Goal: Task Accomplishment & Management: Use online tool/utility

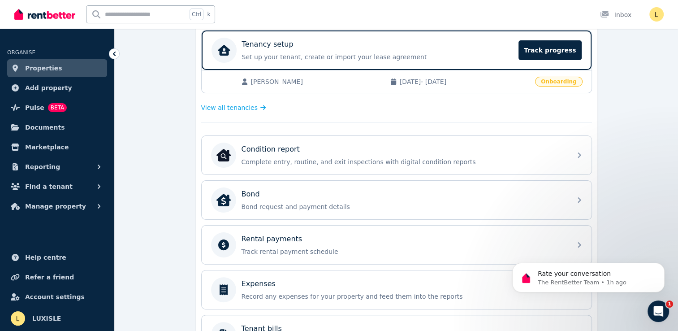
scroll to position [852, 0]
click at [653, 309] on icon "Open Intercom Messenger" at bounding box center [657, 310] width 15 height 15
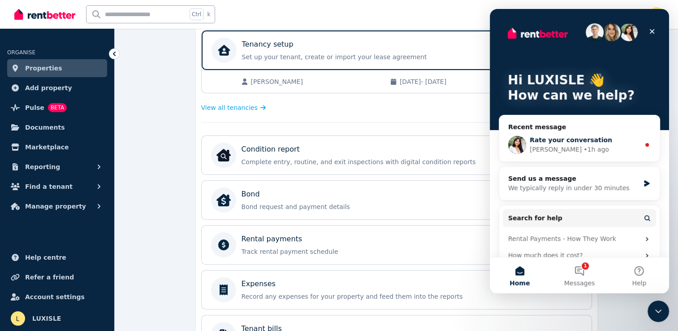
click at [592, 140] on span "Rate your conversation" at bounding box center [571, 139] width 82 height 7
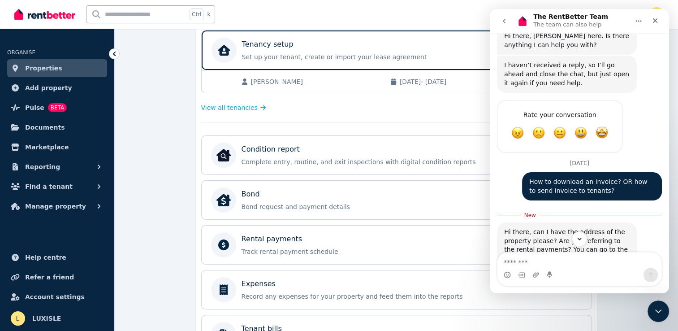
scroll to position [867, 0]
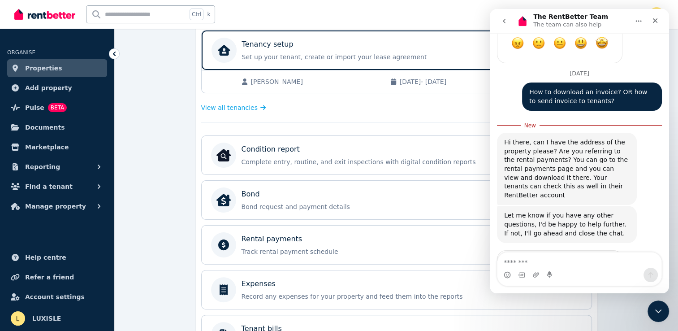
click at [519, 264] on textarea "Message…" at bounding box center [580, 259] width 164 height 15
type textarea "*"
type textarea "**********"
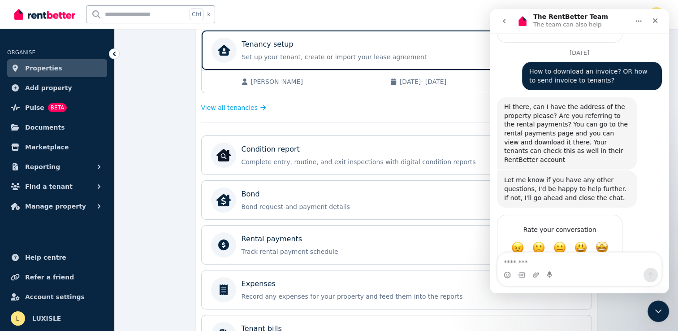
scroll to position [888, 0]
click at [175, 185] on div "**********" at bounding box center [397, 185] width 564 height 596
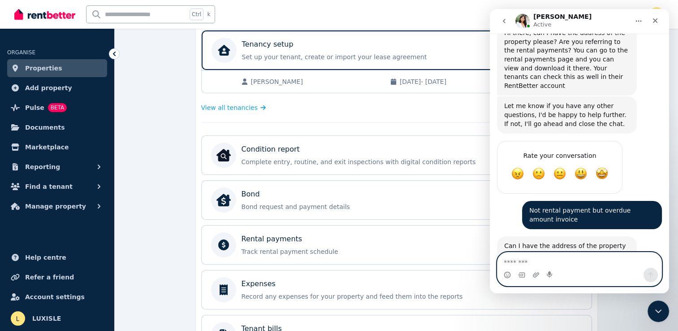
click at [522, 263] on textarea "Message…" at bounding box center [580, 259] width 164 height 15
type textarea "***"
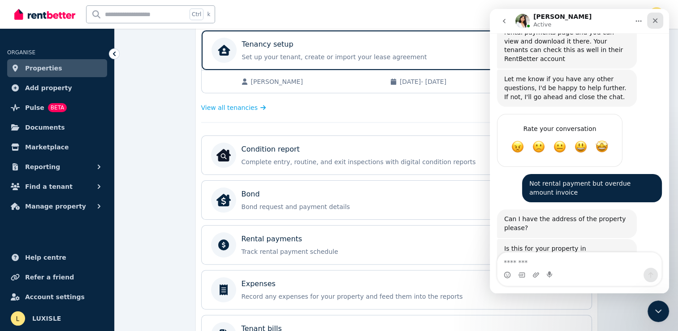
click at [655, 22] on icon "Close" at bounding box center [655, 20] width 7 height 7
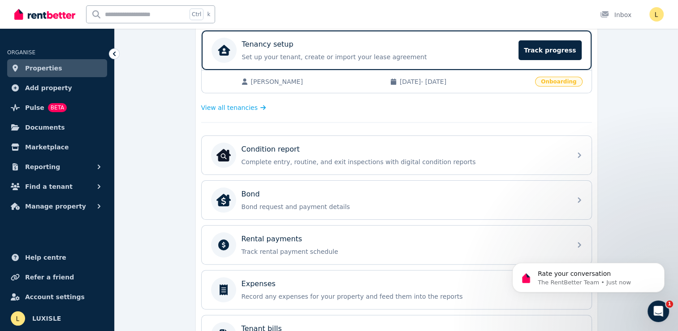
scroll to position [1156, 0]
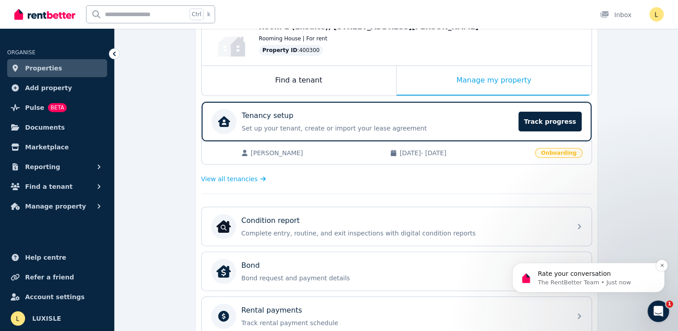
click at [598, 273] on p "Rate your conversation" at bounding box center [596, 273] width 116 height 9
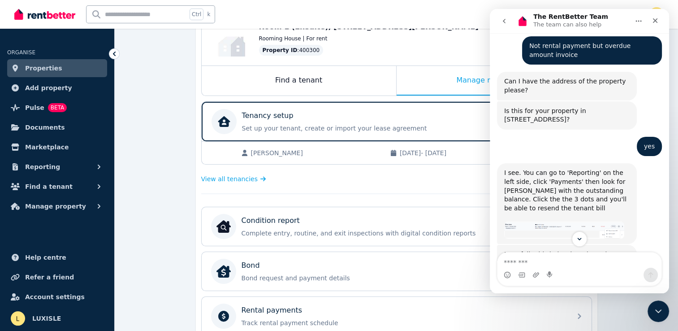
scroll to position [1156, 0]
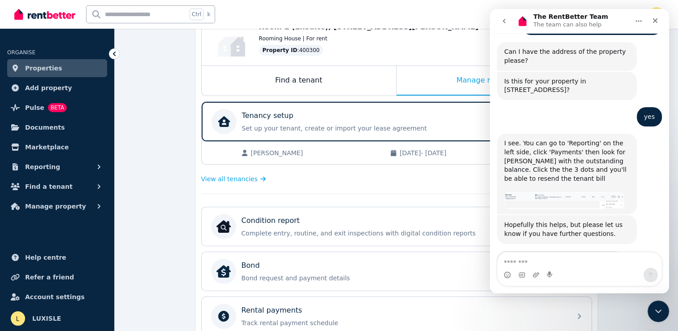
click at [601, 276] on span "Amazing" at bounding box center [602, 284] width 16 height 16
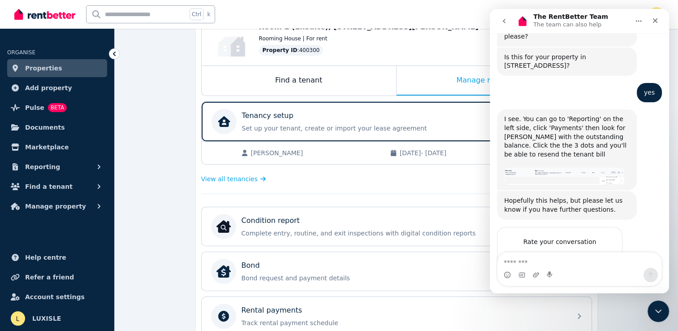
click at [535, 282] on textarea "Tell us more…" at bounding box center [550, 291] width 93 height 19
type textarea "*********"
click at [606, 283] on div "Submit" at bounding box center [607, 292] width 18 height 18
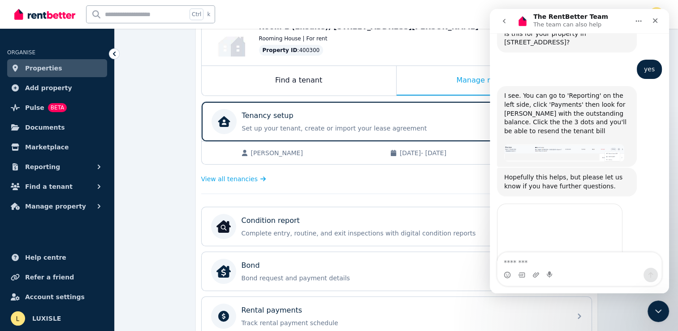
scroll to position [1193, 0]
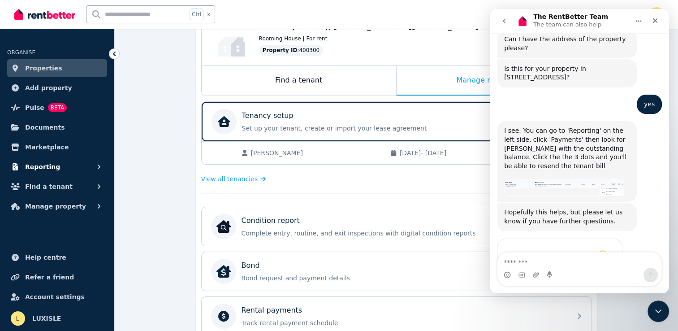
click at [43, 168] on span "Reporting" at bounding box center [42, 166] width 35 height 11
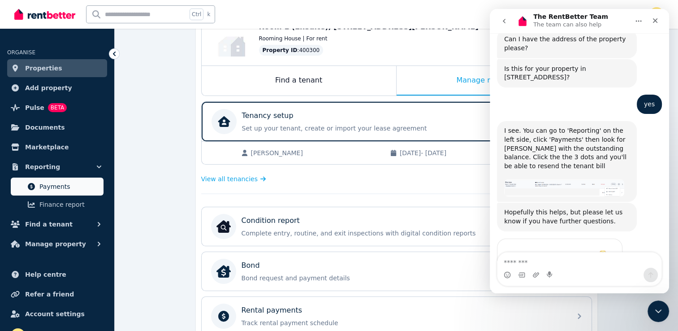
click at [60, 189] on span "Payments" at bounding box center [69, 186] width 61 height 11
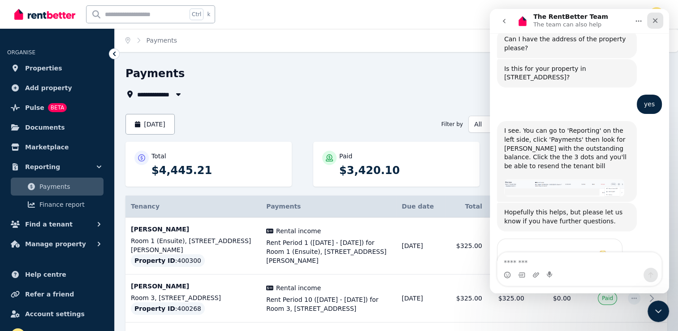
click at [660, 20] on div "Close" at bounding box center [655, 21] width 16 height 16
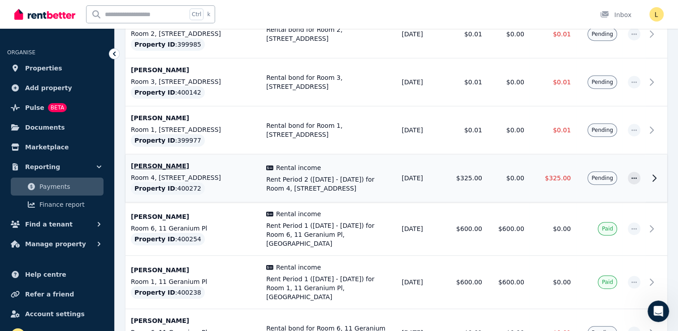
scroll to position [493, 0]
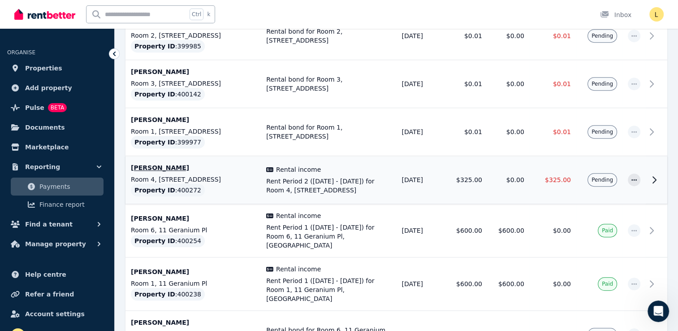
click at [202, 175] on p "Room 4, 7 Boston Way" at bounding box center [193, 179] width 125 height 9
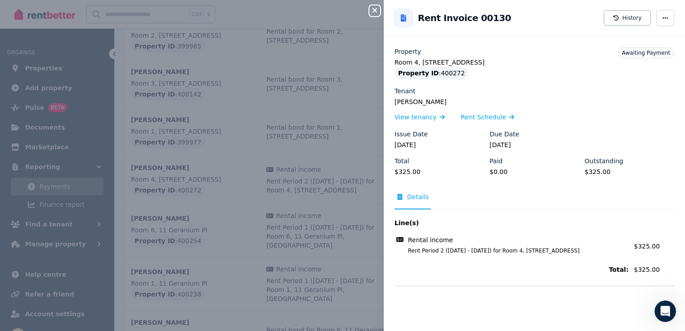
click at [287, 10] on div "Close panel Back to Rent Invoice 00130 History Property Room 4, 7 Boston Way Pr…" at bounding box center [342, 165] width 685 height 331
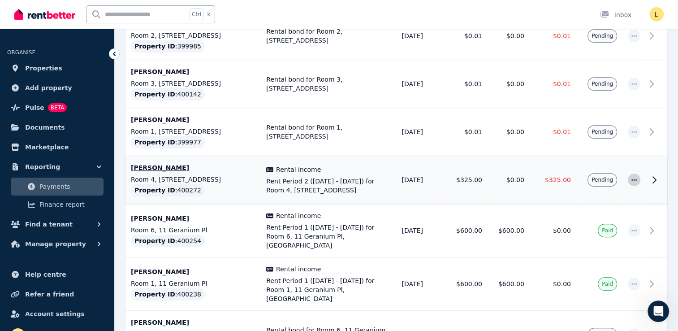
click at [634, 179] on icon "button" at bounding box center [634, 180] width 7 height 6
click at [602, 205] on span "Resend tenant bill" at bounding box center [604, 204] width 57 height 11
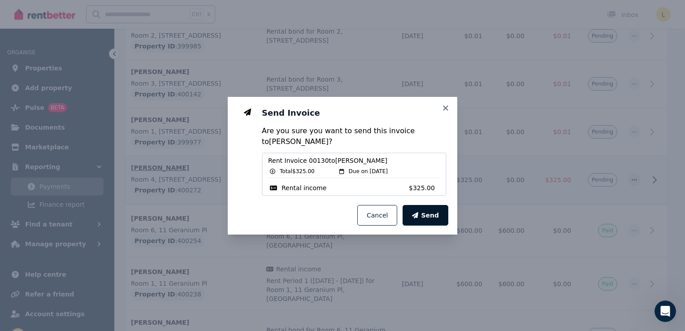
click at [433, 214] on span "Send" at bounding box center [430, 215] width 18 height 9
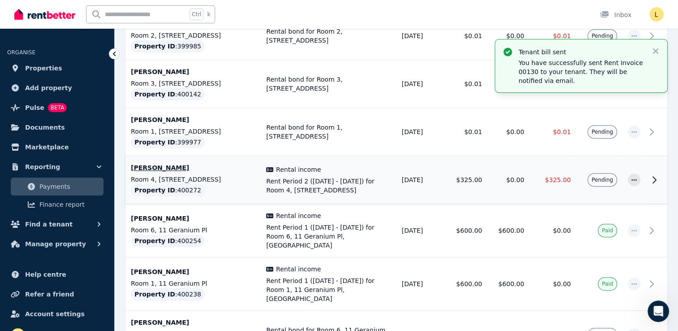
click at [565, 69] on p "You have successfully sent Rent Invoice 00130 to your tenant. They will be noti…" at bounding box center [582, 71] width 126 height 27
click at [544, 48] on p "Tenant bill sent" at bounding box center [582, 52] width 126 height 9
click at [660, 50] on icon "button" at bounding box center [655, 51] width 9 height 9
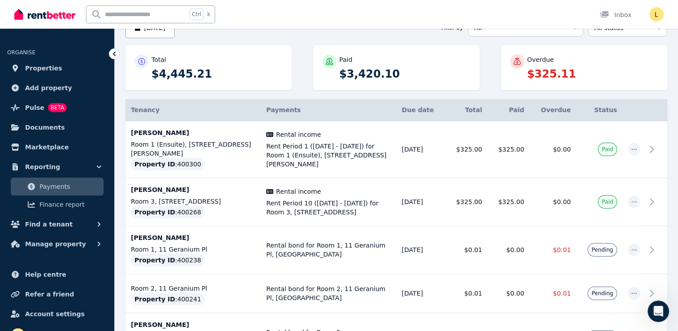
scroll to position [0, 0]
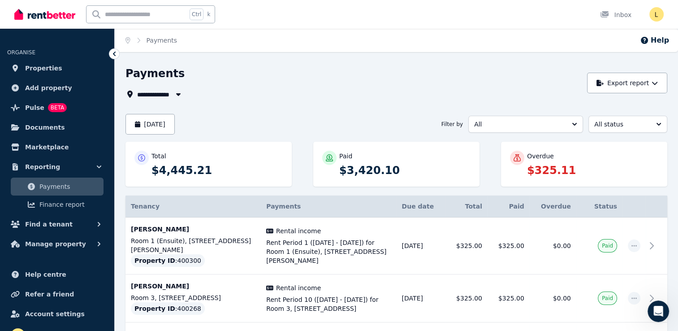
click at [46, 191] on span "Payments" at bounding box center [69, 186] width 61 height 11
click at [355, 99] on div "**********" at bounding box center [354, 94] width 457 height 11
click at [222, 169] on p "$4,445.21" at bounding box center [217, 170] width 131 height 14
click at [48, 130] on span "Documents" at bounding box center [45, 127] width 40 height 11
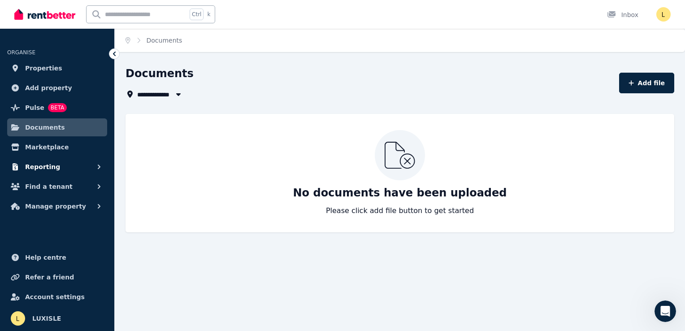
click at [40, 167] on span "Reporting" at bounding box center [42, 166] width 35 height 11
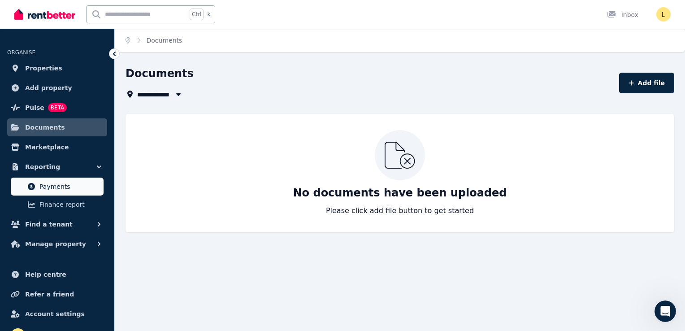
click at [52, 186] on span "Payments" at bounding box center [69, 186] width 61 height 11
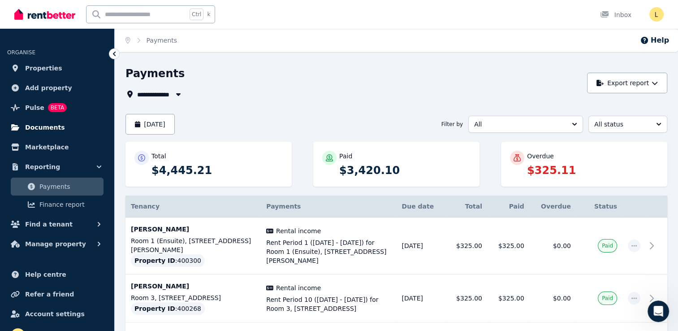
click at [46, 129] on span "Documents" at bounding box center [45, 127] width 40 height 11
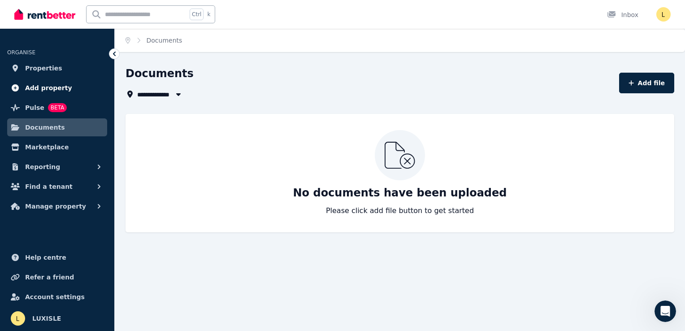
click at [48, 88] on span "Add property" at bounding box center [48, 87] width 47 height 11
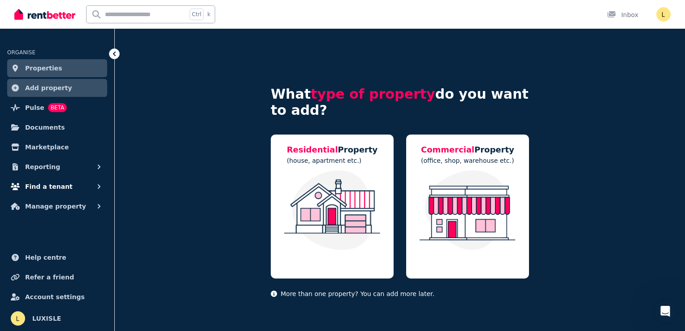
click at [44, 187] on span "Find a tenant" at bounding box center [49, 186] width 48 height 11
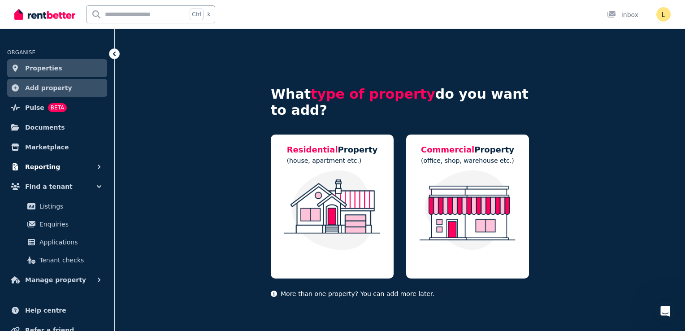
click at [41, 164] on span "Reporting" at bounding box center [42, 166] width 35 height 11
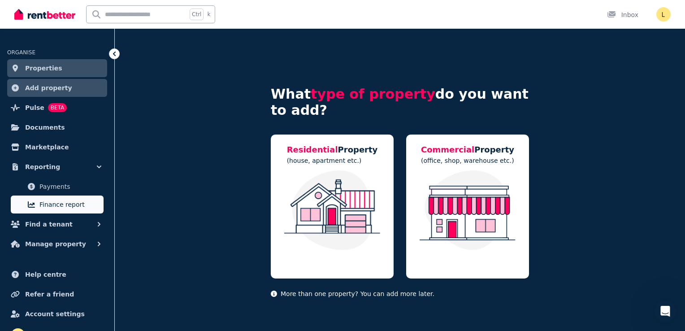
click at [48, 208] on span "Finance report" at bounding box center [69, 204] width 61 height 11
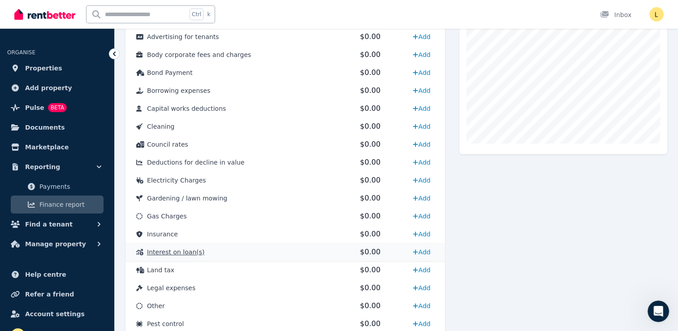
scroll to position [317, 0]
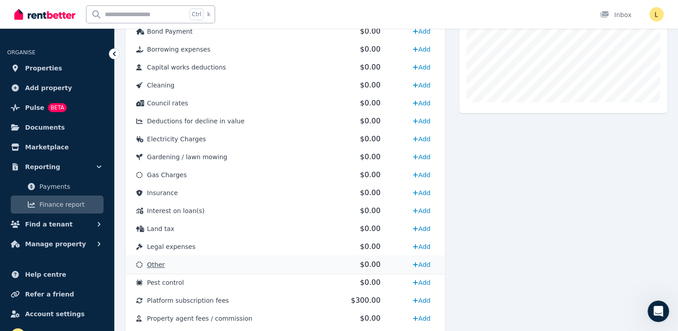
click at [139, 263] on icon at bounding box center [139, 264] width 6 height 6
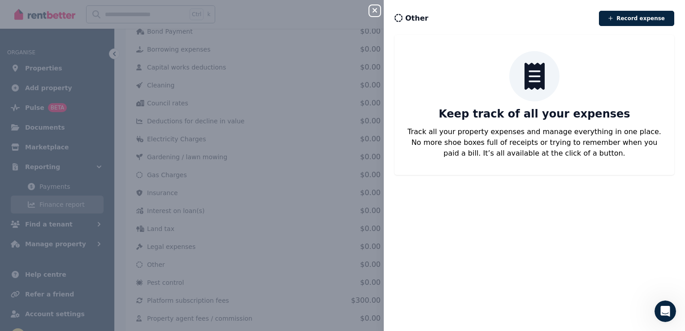
click at [375, 9] on icon "button" at bounding box center [374, 10] width 11 height 7
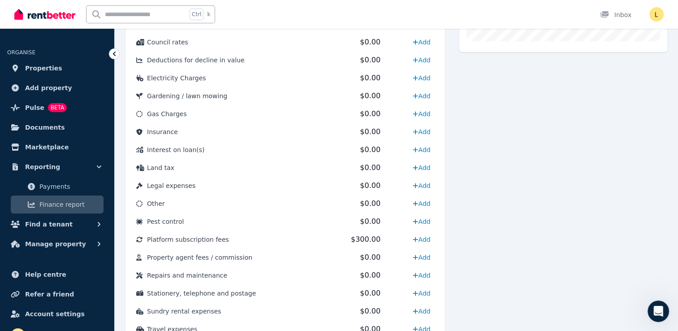
scroll to position [452, 0]
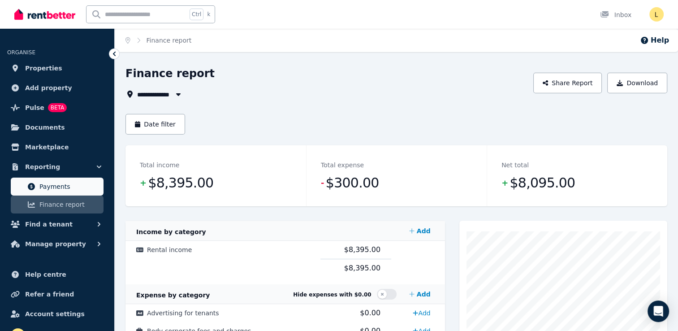
click at [59, 185] on span "Payments" at bounding box center [69, 186] width 61 height 11
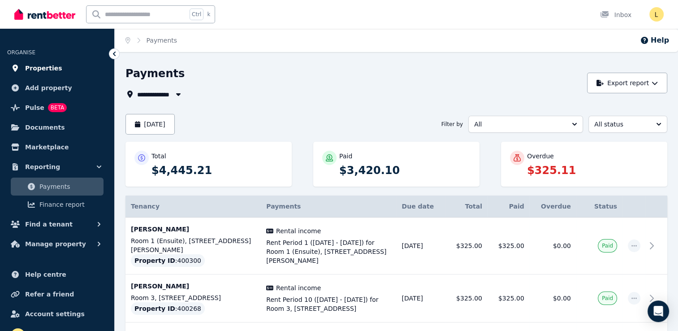
click at [45, 66] on span "Properties" at bounding box center [43, 68] width 37 height 11
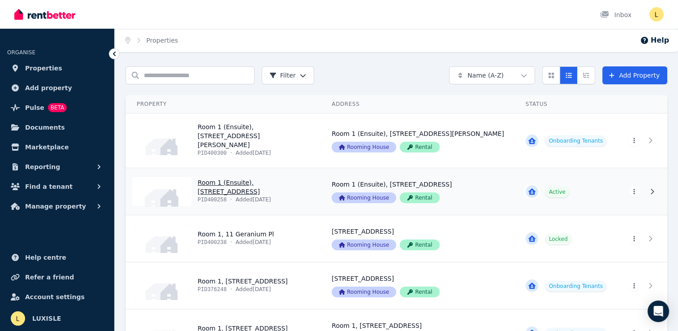
click at [472, 175] on link "View property details" at bounding box center [418, 191] width 194 height 47
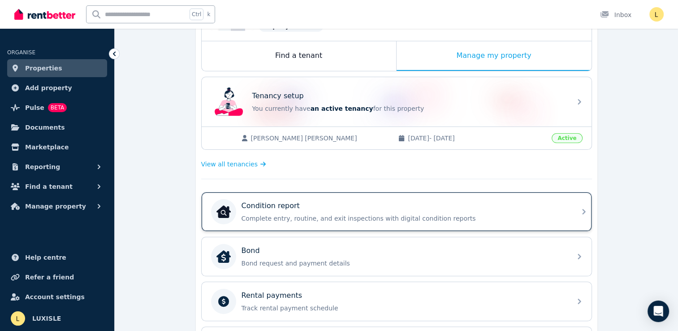
scroll to position [90, 0]
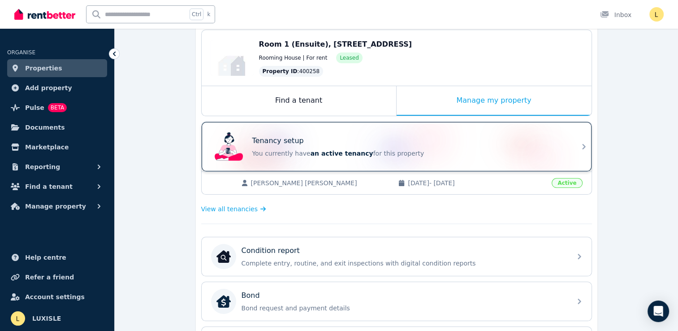
click at [472, 154] on p "You currently have an active tenancy for this property" at bounding box center [409, 153] width 314 height 9
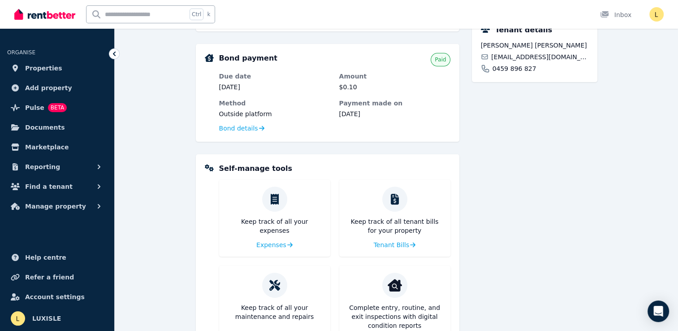
scroll to position [224, 0]
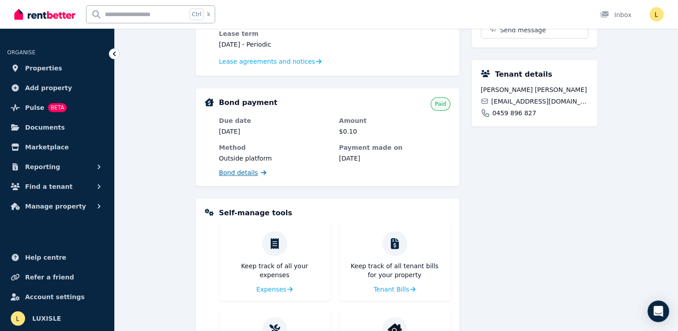
click at [252, 171] on span "Bond details" at bounding box center [238, 172] width 39 height 9
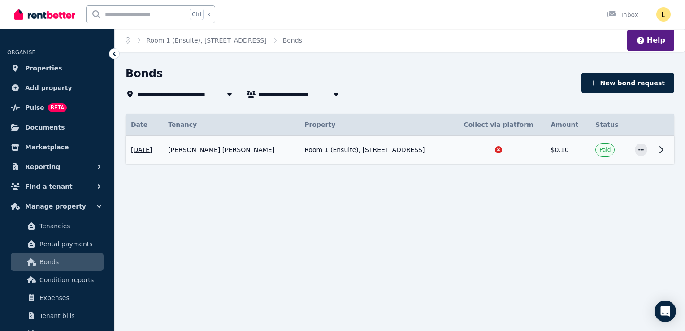
click at [603, 149] on span "Paid" at bounding box center [604, 149] width 11 height 7
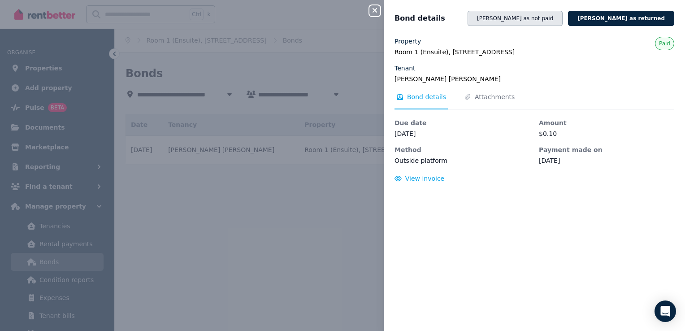
click at [553, 15] on button "Mark bond as not paid" at bounding box center [515, 18] width 95 height 15
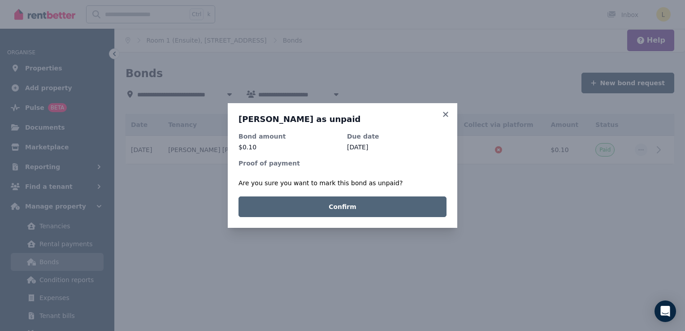
click at [341, 208] on button "Confirm" at bounding box center [342, 206] width 208 height 21
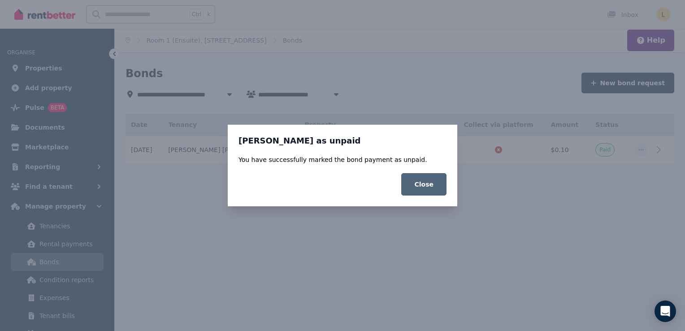
click at [428, 187] on button "Close" at bounding box center [423, 184] width 45 height 22
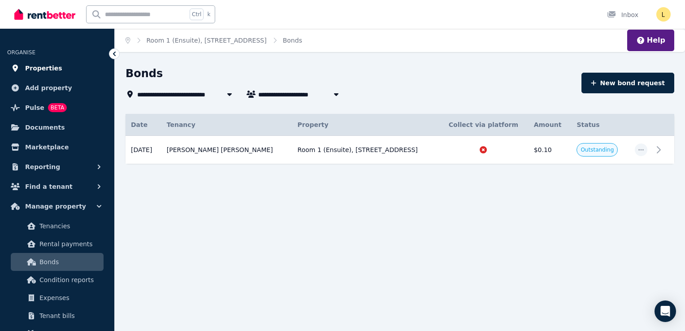
click at [39, 69] on span "Properties" at bounding box center [43, 68] width 37 height 11
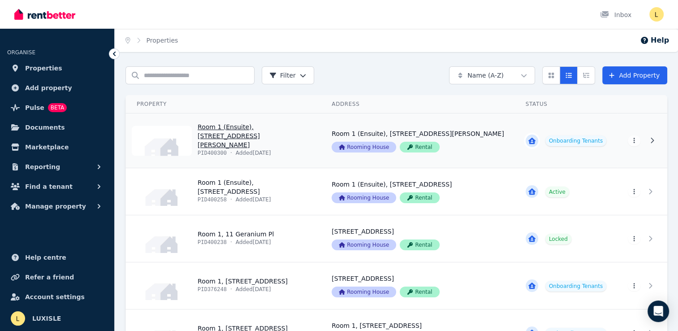
click at [476, 144] on link "View property details" at bounding box center [418, 140] width 194 height 54
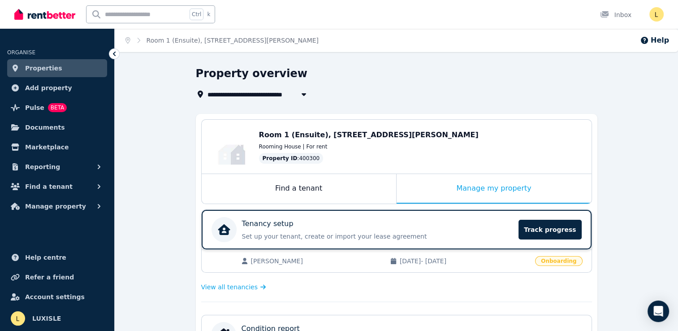
click at [468, 224] on div "Tenancy setup" at bounding box center [378, 223] width 272 height 11
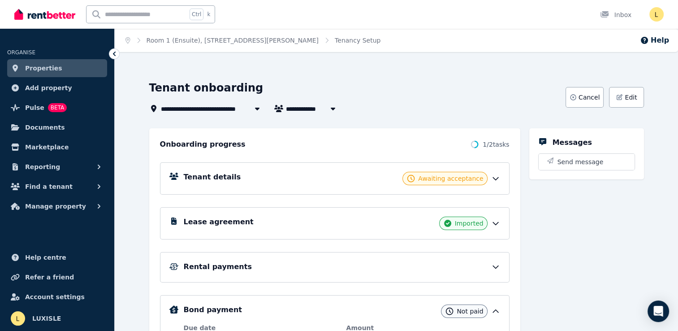
click at [56, 69] on link "Properties" at bounding box center [57, 68] width 100 height 18
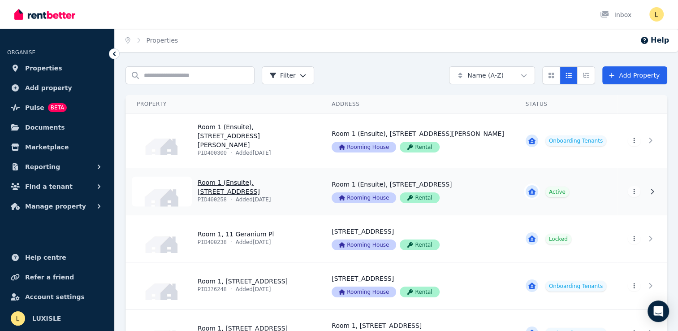
click at [258, 191] on link "View property details" at bounding box center [223, 191] width 195 height 47
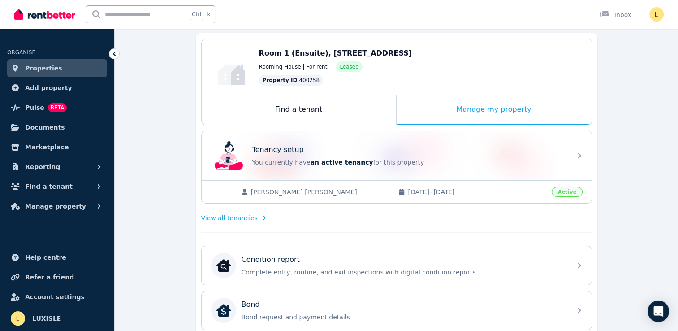
scroll to position [45, 0]
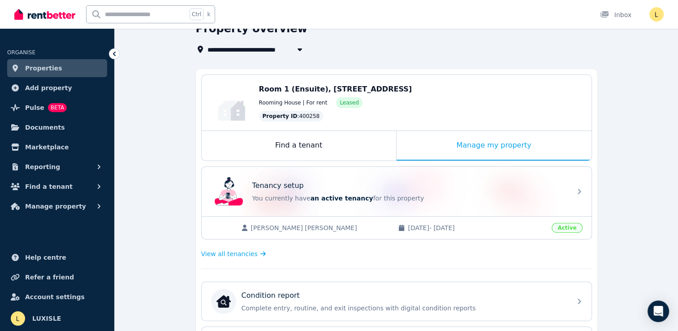
click at [46, 68] on span "Properties" at bounding box center [43, 68] width 37 height 11
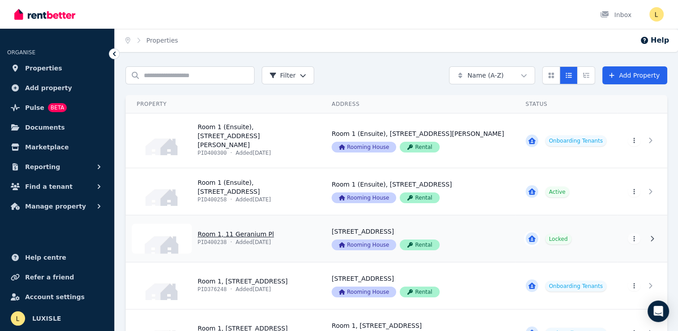
click at [274, 226] on link "View property details" at bounding box center [223, 238] width 195 height 47
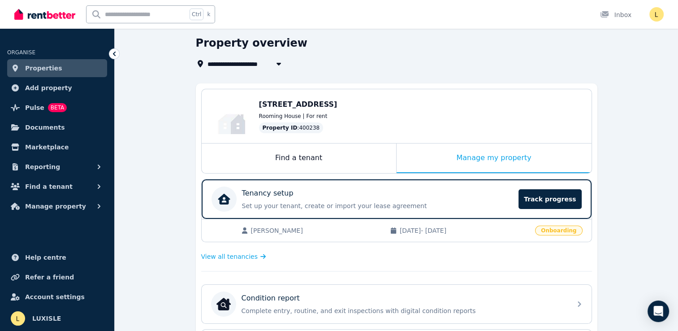
scroll to position [90, 0]
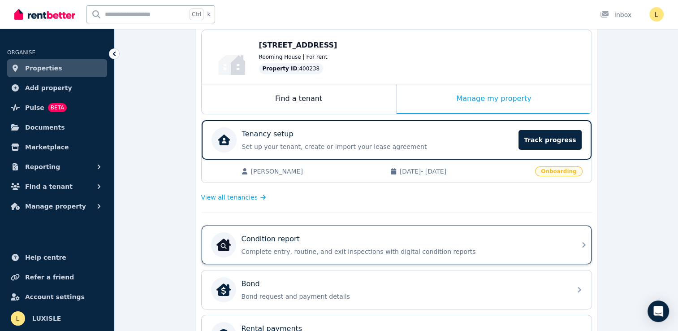
click at [294, 249] on p "Complete entry, routine, and exit inspections with digital condition reports" at bounding box center [404, 251] width 325 height 9
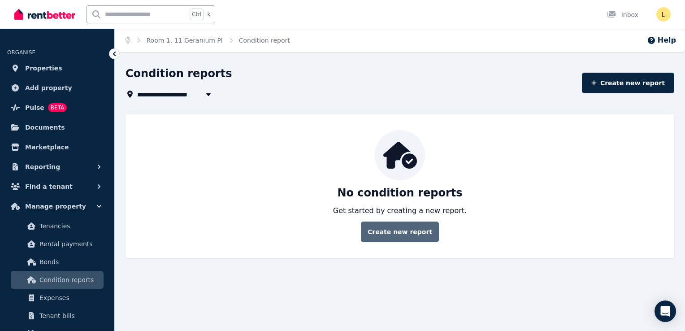
click at [399, 231] on link "Create new report" at bounding box center [400, 231] width 78 height 21
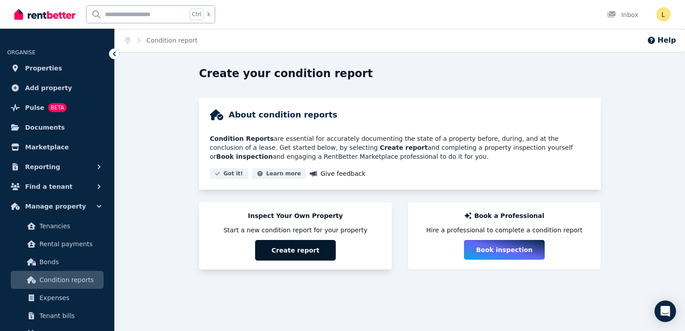
click at [287, 251] on button "Create report" at bounding box center [295, 250] width 81 height 21
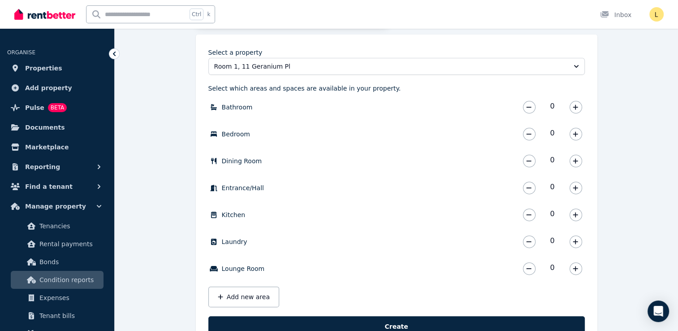
scroll to position [260, 0]
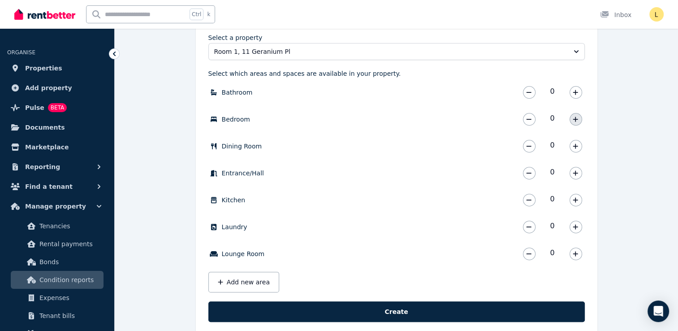
click at [577, 121] on icon "button" at bounding box center [575, 119] width 5 height 6
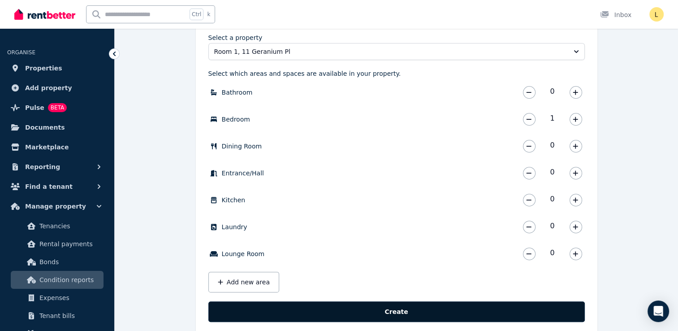
click at [389, 310] on button "Create" at bounding box center [396, 311] width 377 height 21
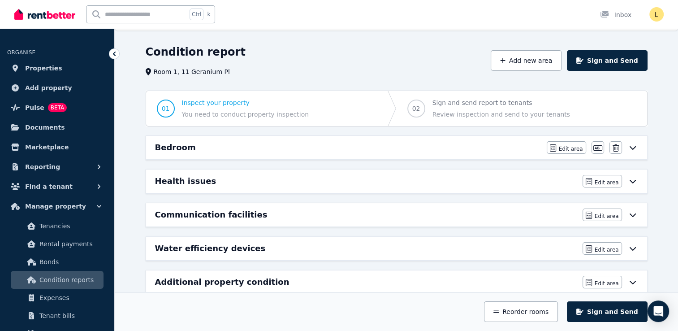
scroll to position [38, 0]
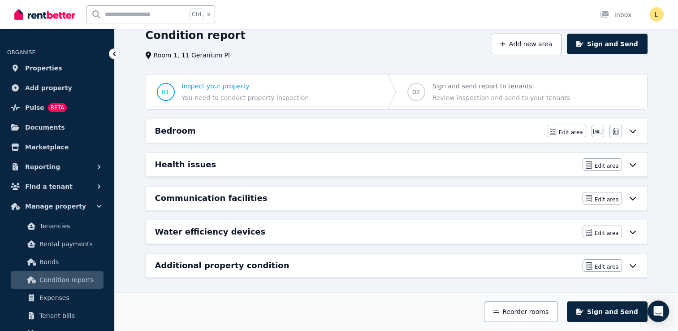
click at [230, 130] on div "Bedroom" at bounding box center [348, 131] width 386 height 13
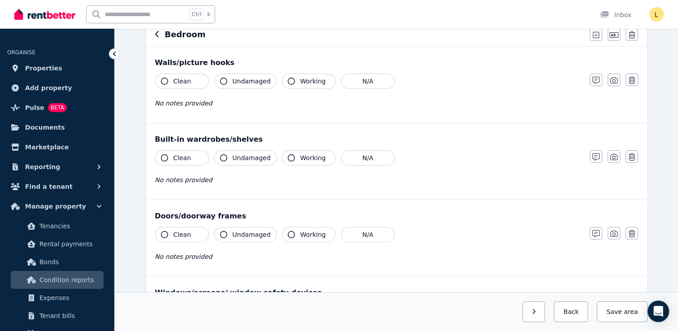
scroll to position [0, 0]
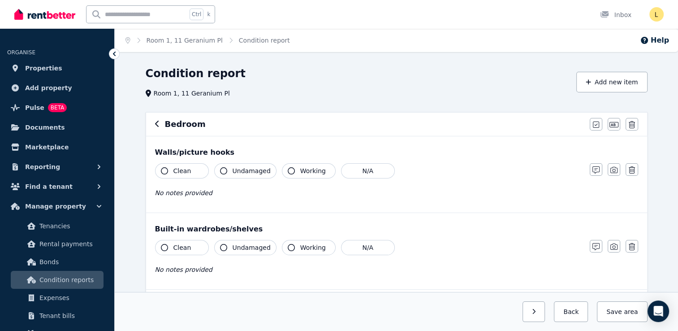
click at [224, 171] on icon "button" at bounding box center [223, 170] width 7 height 7
click at [164, 173] on icon "button" at bounding box center [164, 170] width 7 height 7
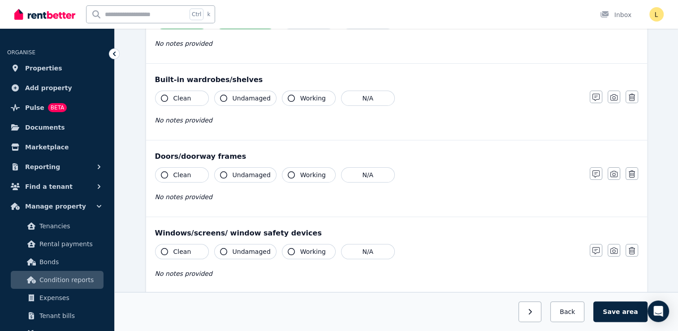
scroll to position [179, 0]
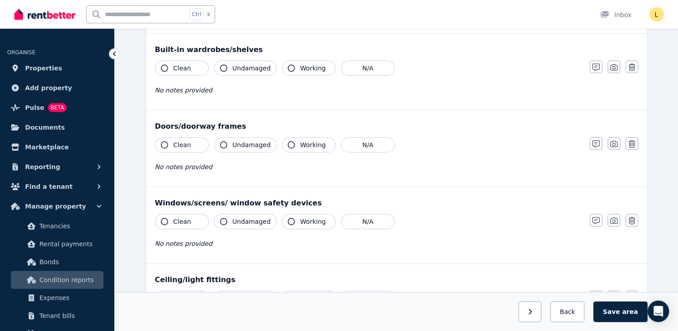
click at [188, 148] on button "Clean" at bounding box center [182, 144] width 54 height 15
click at [241, 145] on span "Undamaged" at bounding box center [252, 144] width 38 height 9
click at [309, 146] on span "Working" at bounding box center [313, 144] width 26 height 9
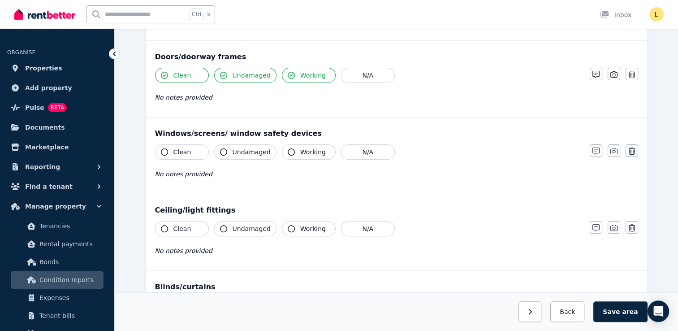
scroll to position [269, 0]
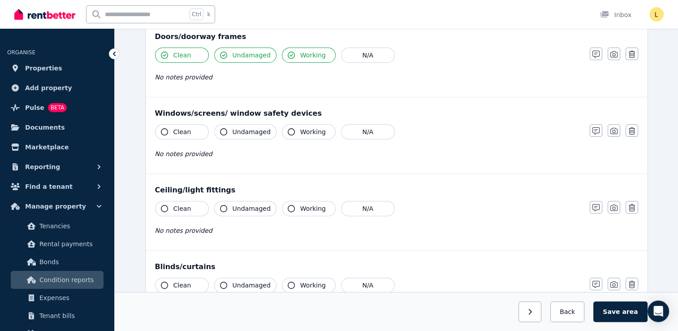
click at [253, 130] on span "Undamaged" at bounding box center [252, 131] width 38 height 9
click at [204, 130] on button "Clean" at bounding box center [182, 131] width 54 height 15
click at [292, 134] on button "Working" at bounding box center [309, 131] width 54 height 15
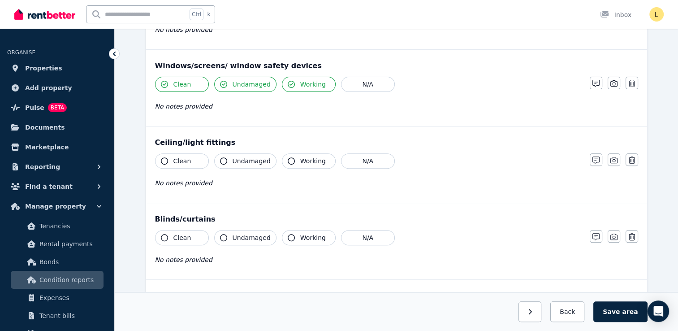
scroll to position [359, 0]
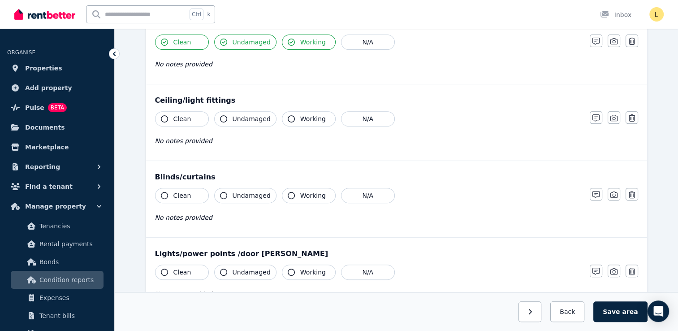
click at [191, 119] on button "Clean" at bounding box center [182, 118] width 54 height 15
click at [237, 118] on span "Undamaged" at bounding box center [252, 118] width 38 height 9
click at [189, 123] on button "Clean" at bounding box center [182, 118] width 54 height 15
click at [193, 118] on button "Clean" at bounding box center [182, 118] width 54 height 15
click at [307, 119] on span "Working" at bounding box center [313, 118] width 26 height 9
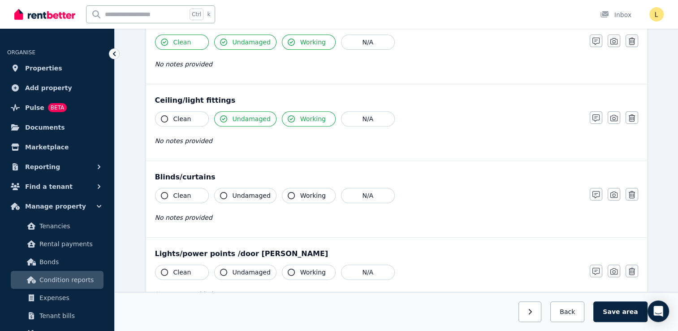
click at [190, 196] on button "Clean" at bounding box center [182, 195] width 54 height 15
click at [253, 195] on span "Undamaged" at bounding box center [252, 195] width 38 height 9
click at [309, 192] on span "Working" at bounding box center [313, 195] width 26 height 9
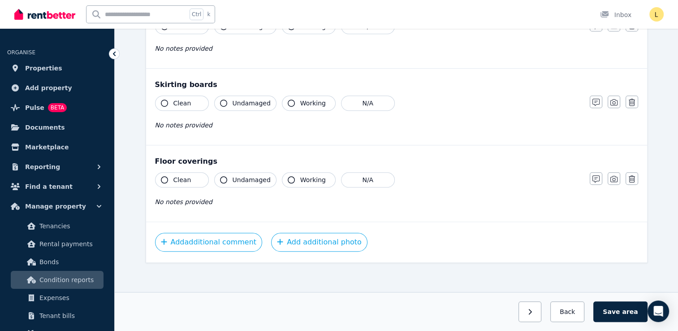
scroll to position [515, 0]
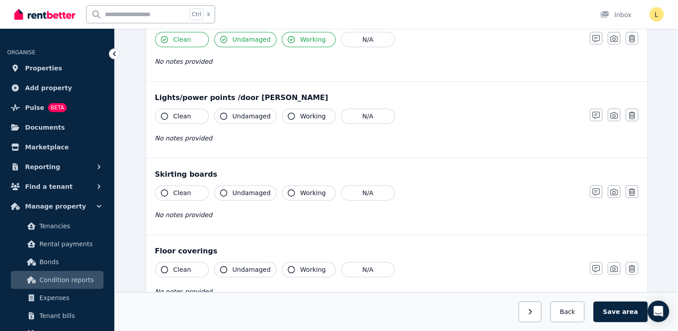
click at [165, 193] on icon "button" at bounding box center [164, 192] width 7 height 7
click at [252, 192] on span "Undamaged" at bounding box center [252, 192] width 38 height 9
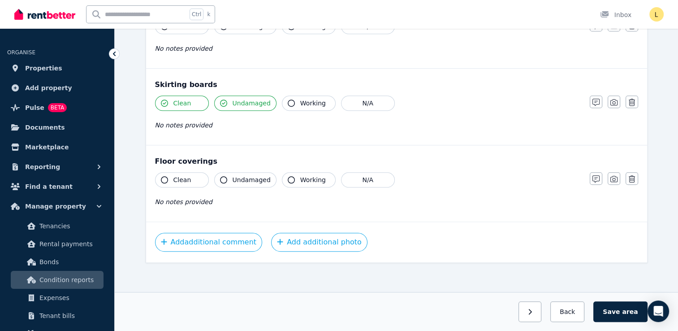
click at [194, 182] on button "Clean" at bounding box center [182, 179] width 54 height 15
click at [252, 178] on span "Undamaged" at bounding box center [252, 179] width 38 height 9
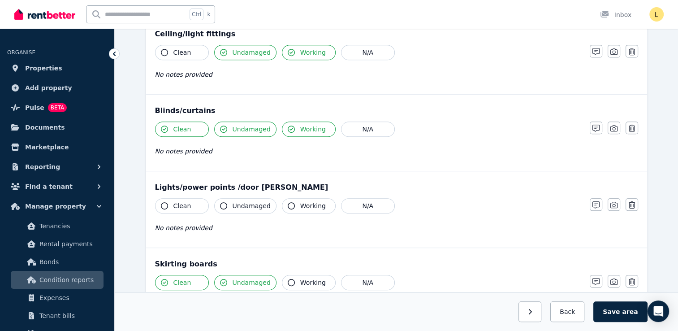
scroll to position [425, 0]
click at [181, 207] on span "Clean" at bounding box center [182, 205] width 18 height 9
click at [238, 206] on span "Undamaged" at bounding box center [252, 205] width 38 height 9
click at [314, 205] on span "Working" at bounding box center [313, 205] width 26 height 9
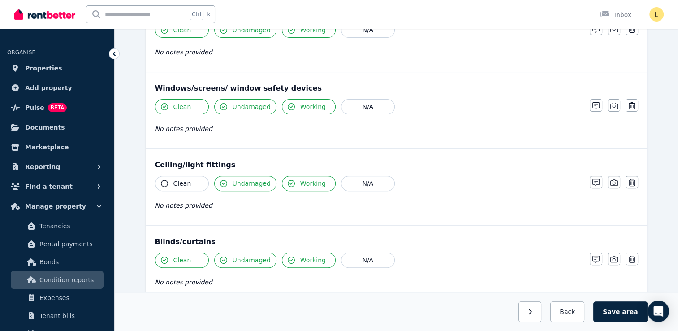
scroll to position [290, 0]
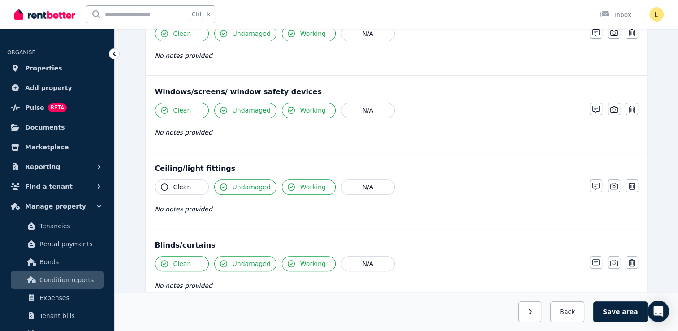
click at [188, 186] on span "Clean" at bounding box center [182, 186] width 18 height 9
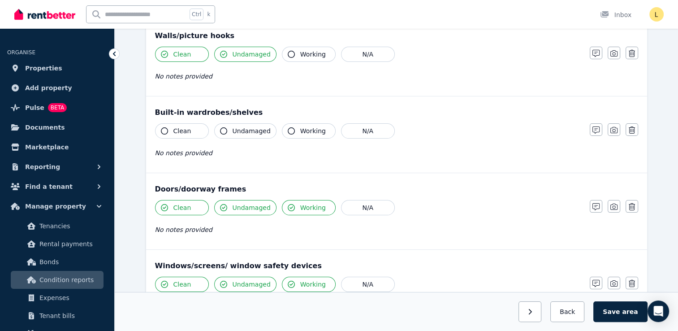
scroll to position [111, 0]
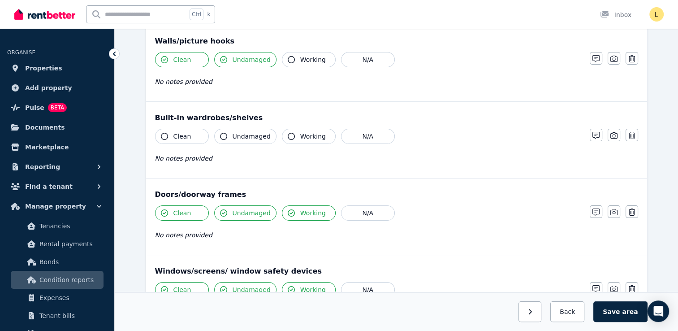
click at [186, 138] on span "Clean" at bounding box center [182, 136] width 18 height 9
click at [240, 137] on span "Undamaged" at bounding box center [252, 136] width 38 height 9
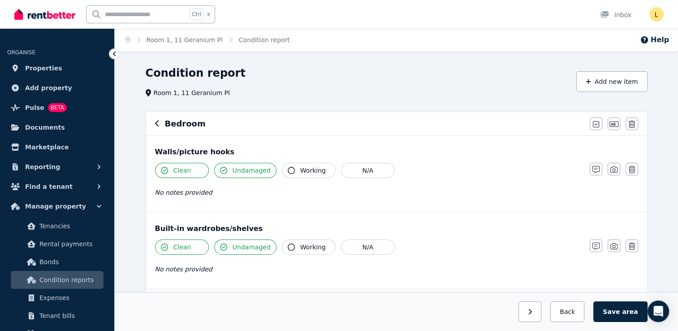
scroll to position [0, 0]
click at [320, 246] on button "Working" at bounding box center [309, 247] width 54 height 15
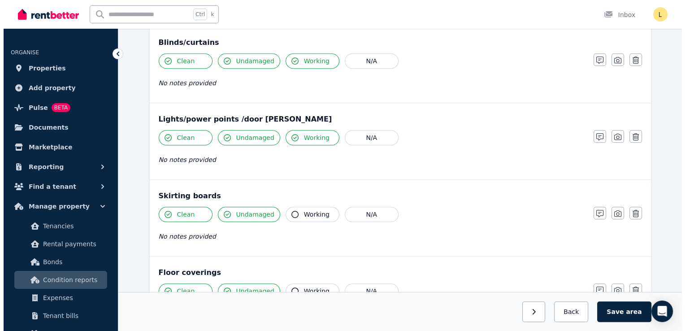
scroll to position [604, 0]
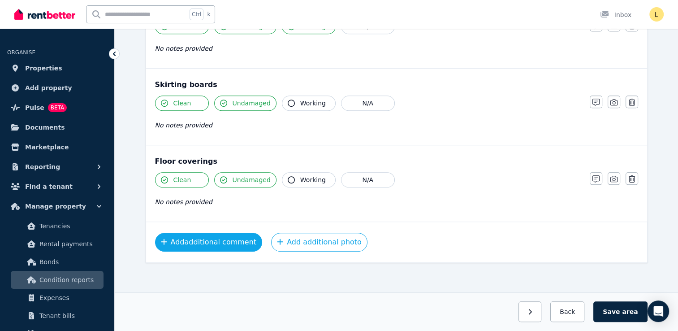
click at [202, 238] on button "Add additional comment" at bounding box center [209, 242] width 108 height 19
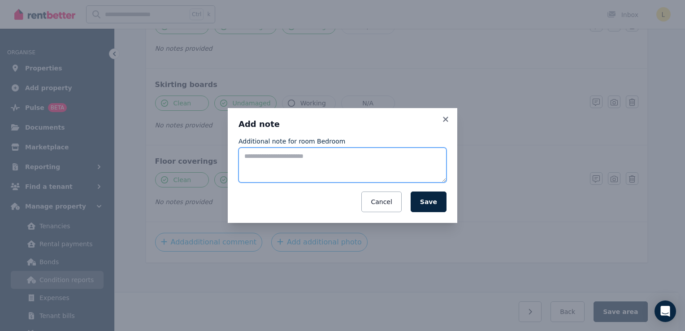
click at [292, 157] on textarea "Additional note for room Bedroom" at bounding box center [342, 164] width 208 height 35
type textarea "*"
type textarea "*********"
